Goal: Task Accomplishment & Management: Use online tool/utility

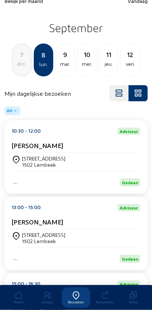
scroll to position [7, 0]
click at [130, 64] on div "ven." at bounding box center [129, 64] width 19 height 9
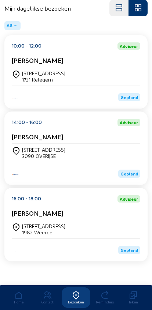
scroll to position [99, 0]
click at [78, 220] on div "Veldenstraat 13 1982 Weerde" at bounding box center [76, 229] width 128 height 18
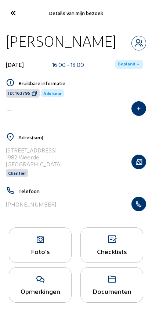
click at [135, 203] on icon "button" at bounding box center [138, 204] width 14 height 7
click at [12, 13] on icon at bounding box center [13, 13] width 12 height 13
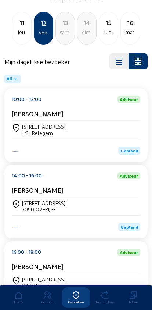
scroll to position [37, 0]
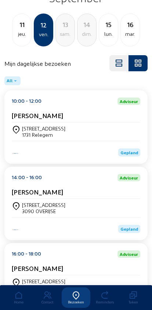
click at [109, 30] on div "lun." at bounding box center [108, 34] width 19 height 9
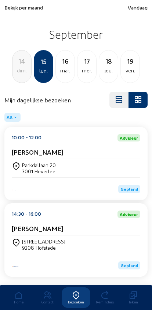
scroll to position [20, 0]
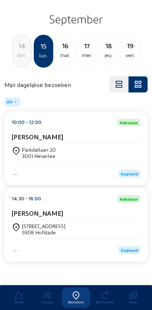
click at [89, 54] on div "mer." at bounding box center [86, 55] width 19 height 9
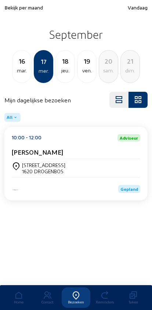
click at [137, 6] on span "Vandaag" at bounding box center [137, 7] width 20 height 6
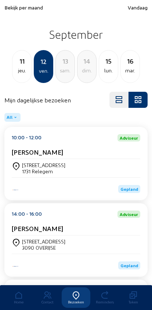
click at [26, 165] on div "[STREET_ADDRESS]" at bounding box center [43, 165] width 43 height 6
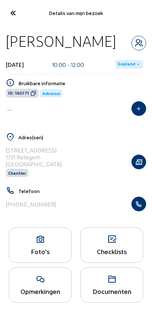
click at [134, 205] on icon "button" at bounding box center [138, 204] width 14 height 7
